Goal: Information Seeking & Learning: Learn about a topic

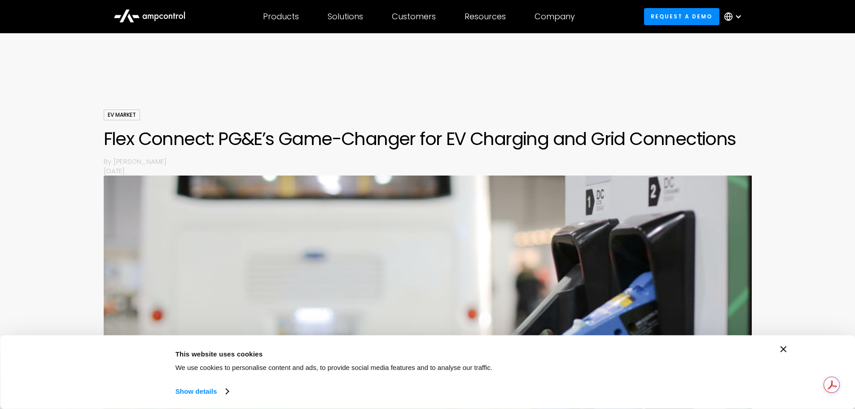
click at [511, 123] on div "EV Market Flex Connect: PG&E’s Game-Changer for EV Charging and Grid Connection…" at bounding box center [428, 142] width 648 height 66
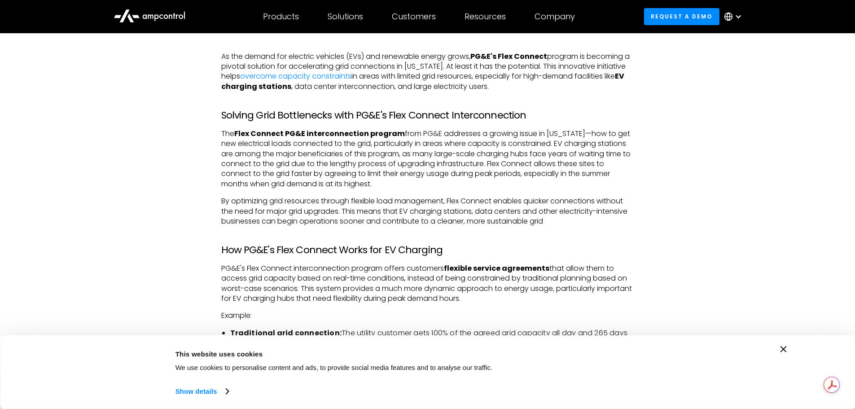
scroll to position [583, 0]
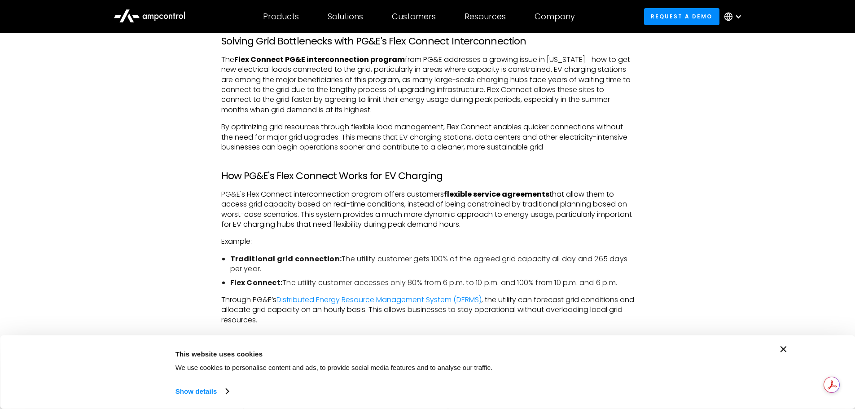
click at [532, 272] on li "Traditional grid connection: The utility customer gets 100% of the agreed grid …" at bounding box center [432, 264] width 404 height 20
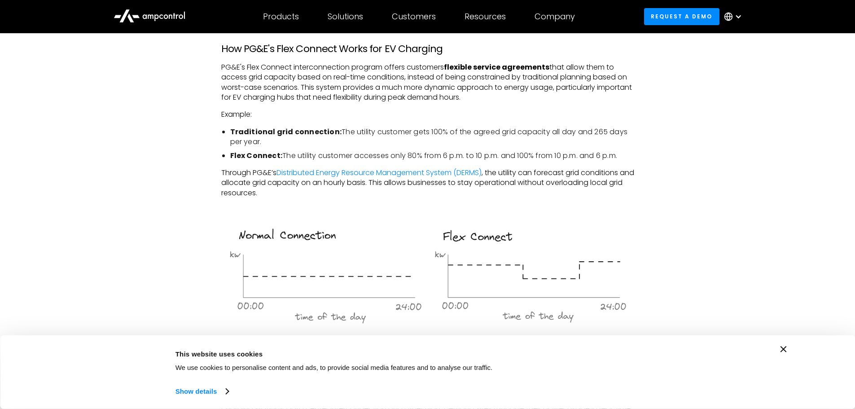
scroll to position [718, 0]
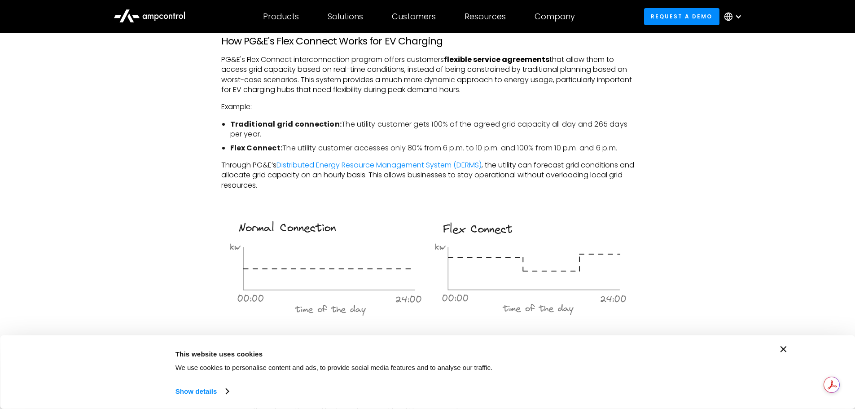
drag, startPoint x: 680, startPoint y: 177, endPoint x: 793, endPoint y: 160, distance: 114.3
click at [680, 177] on div "As the demand for electric vehicles (EVs) and renewable energy grows, PG&E's Fl…" at bounding box center [428, 357] width 646 height 1029
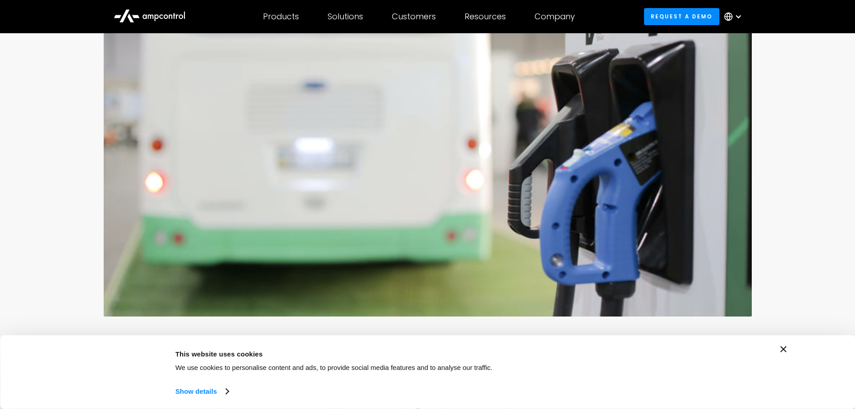
scroll to position [0, 0]
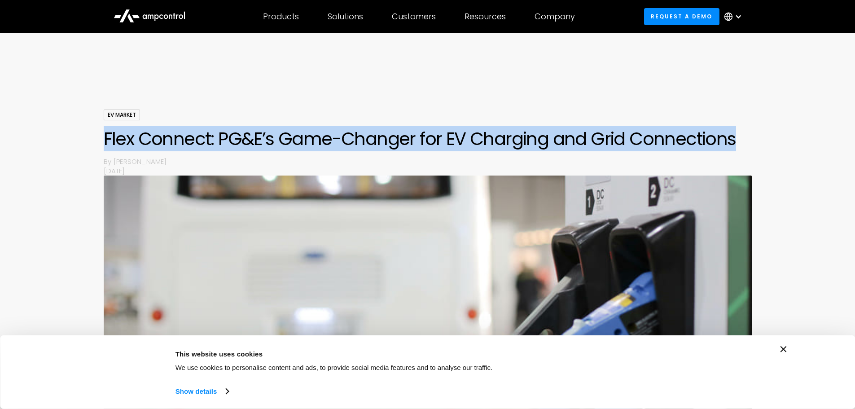
drag, startPoint x: 104, startPoint y: 135, endPoint x: 728, endPoint y: 142, distance: 623.6
click at [728, 142] on h1 "Flex Connect: PG&E’s Game-Changer for EV Charging and Grid Connections" at bounding box center [428, 139] width 648 height 22
copy h1 "Flex Connect: PG&E’s Game-Changer for EV Charging and Grid Connections"
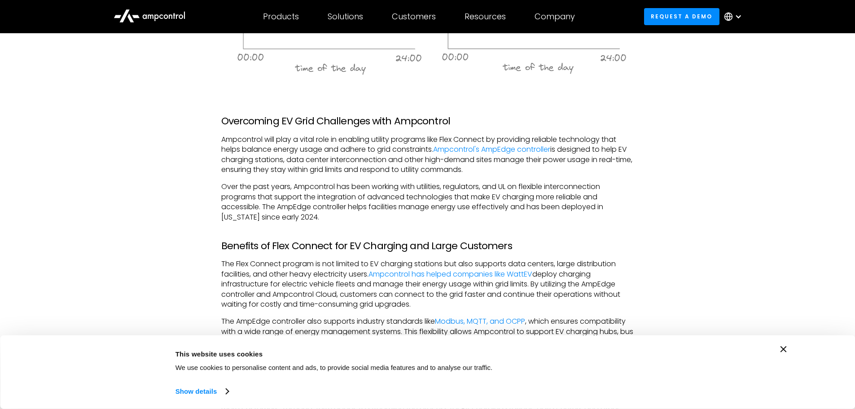
scroll to position [987, 0]
